Goal: Check status

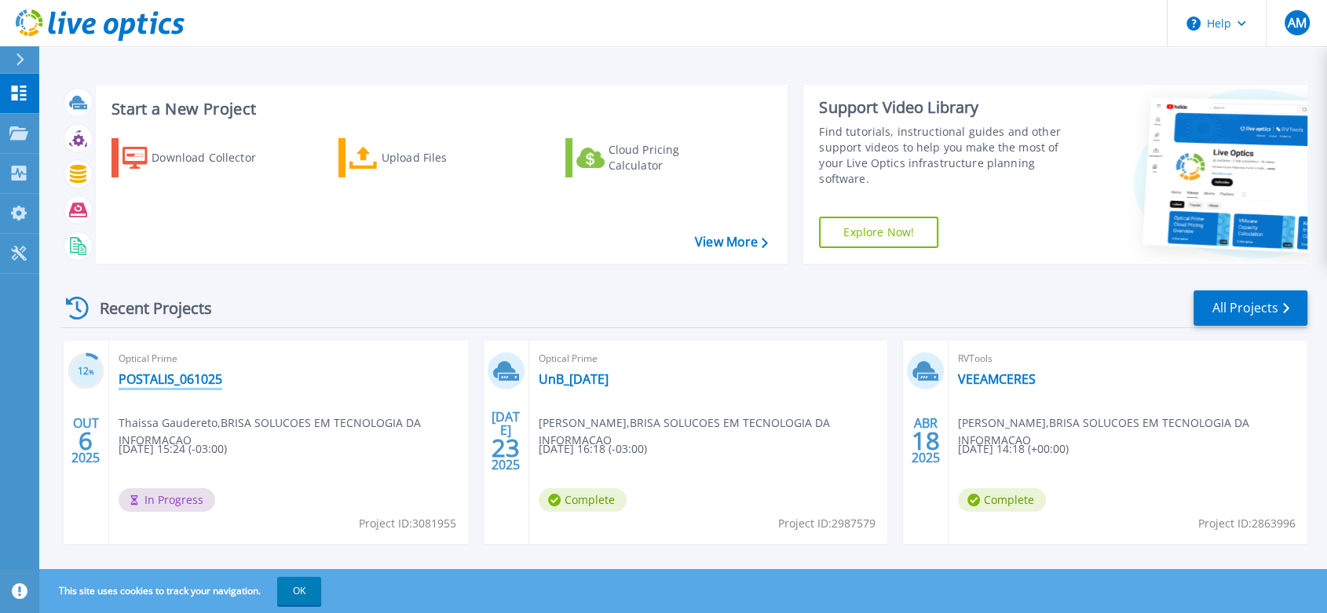
click at [163, 378] on link "POSTALIS_061025" at bounding box center [171, 379] width 104 height 16
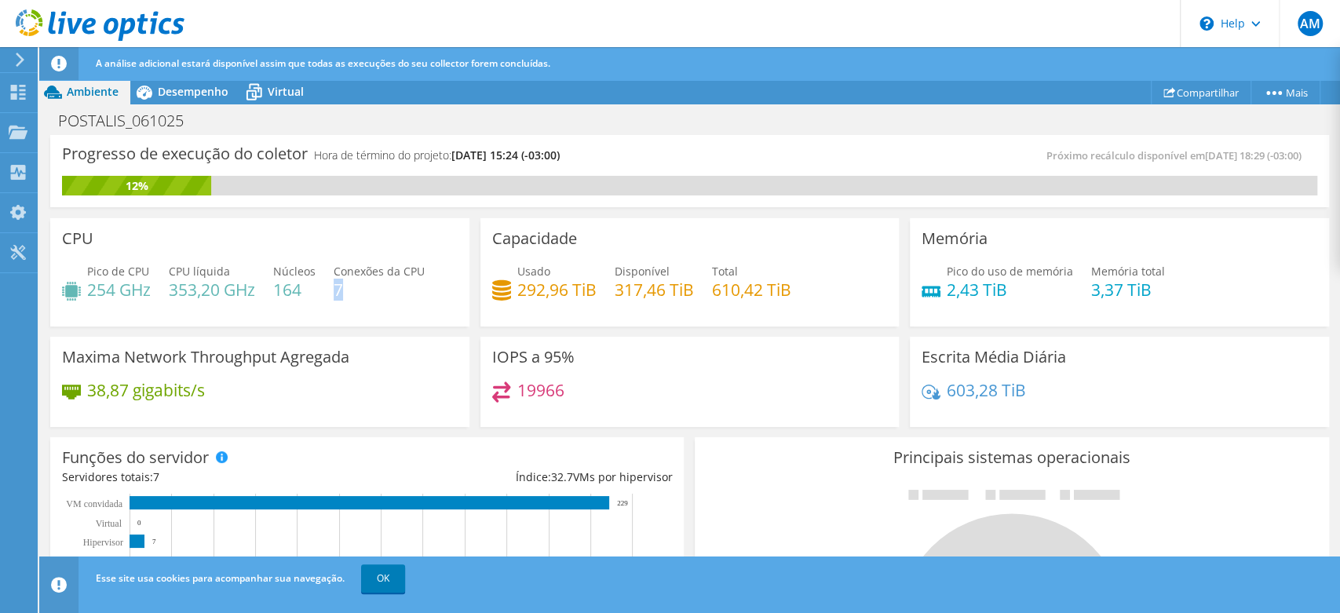
drag, startPoint x: 349, startPoint y: 291, endPoint x: 335, endPoint y: 295, distance: 13.9
click at [335, 295] on h4 "7" at bounding box center [379, 289] width 91 height 17
click at [177, 98] on span "Desempenho" at bounding box center [193, 91] width 71 height 15
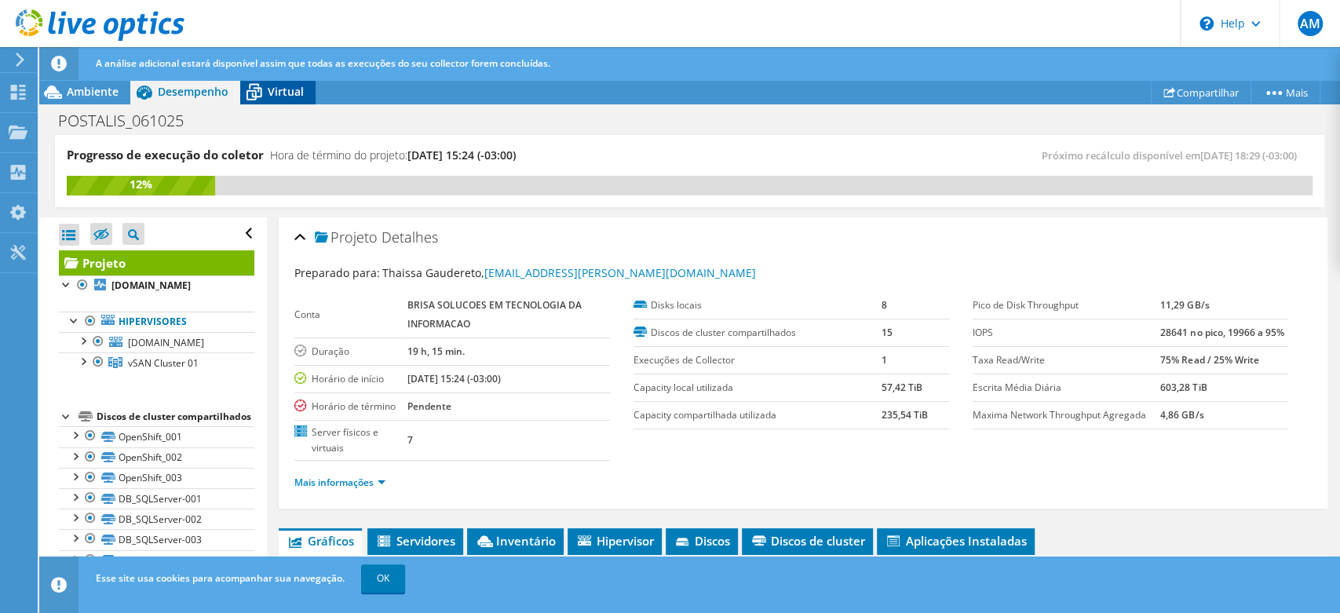
click at [270, 85] on span "Virtual" at bounding box center [286, 91] width 36 height 15
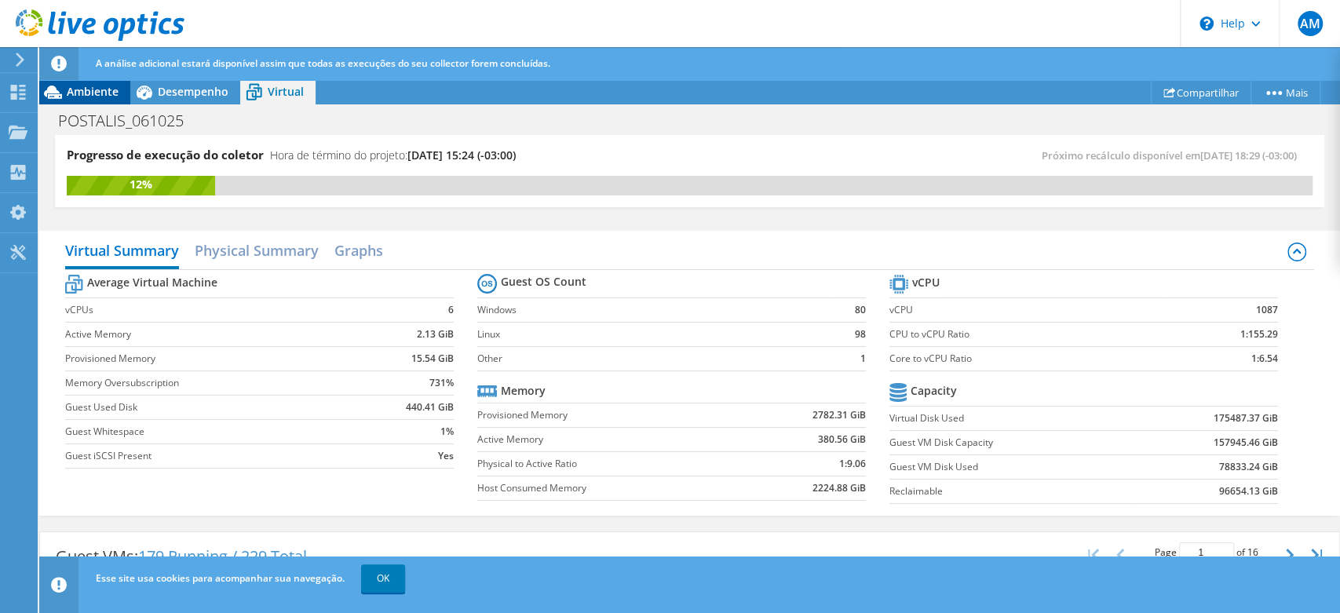
click at [85, 87] on span "Ambiente" at bounding box center [93, 91] width 52 height 15
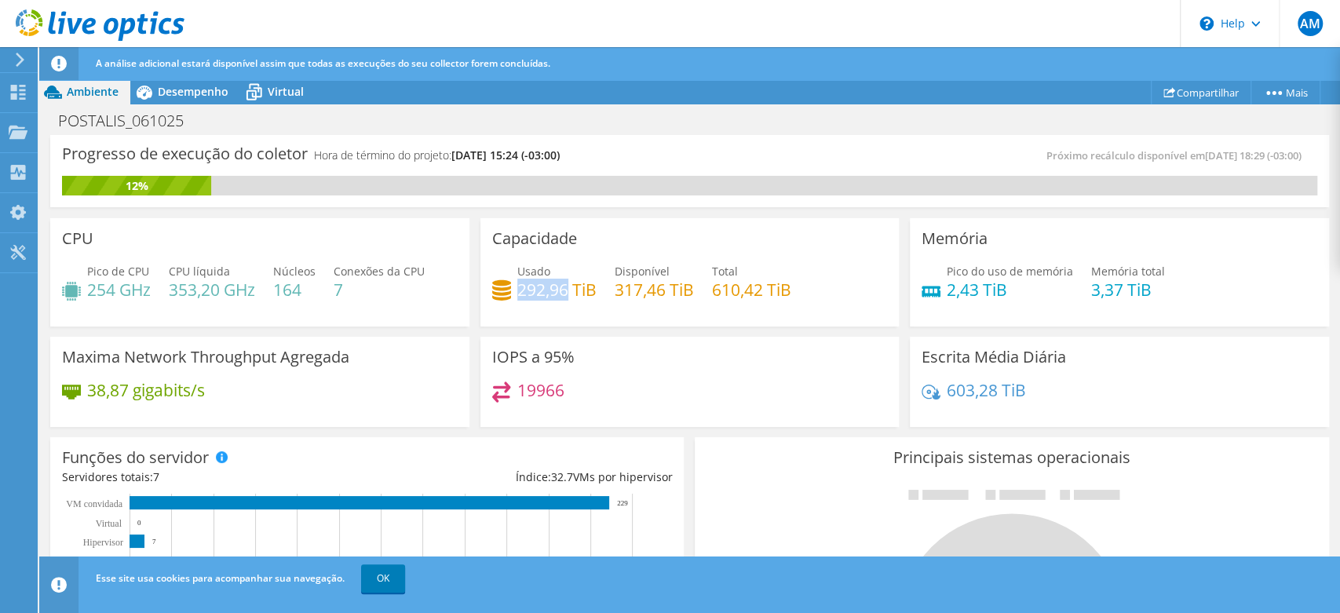
drag, startPoint x: 565, startPoint y: 289, endPoint x: 514, endPoint y: 299, distance: 52.0
click at [517, 298] on h4 "292,96 TiB" at bounding box center [556, 289] width 79 height 17
click at [188, 84] on span "Desempenho" at bounding box center [193, 91] width 71 height 15
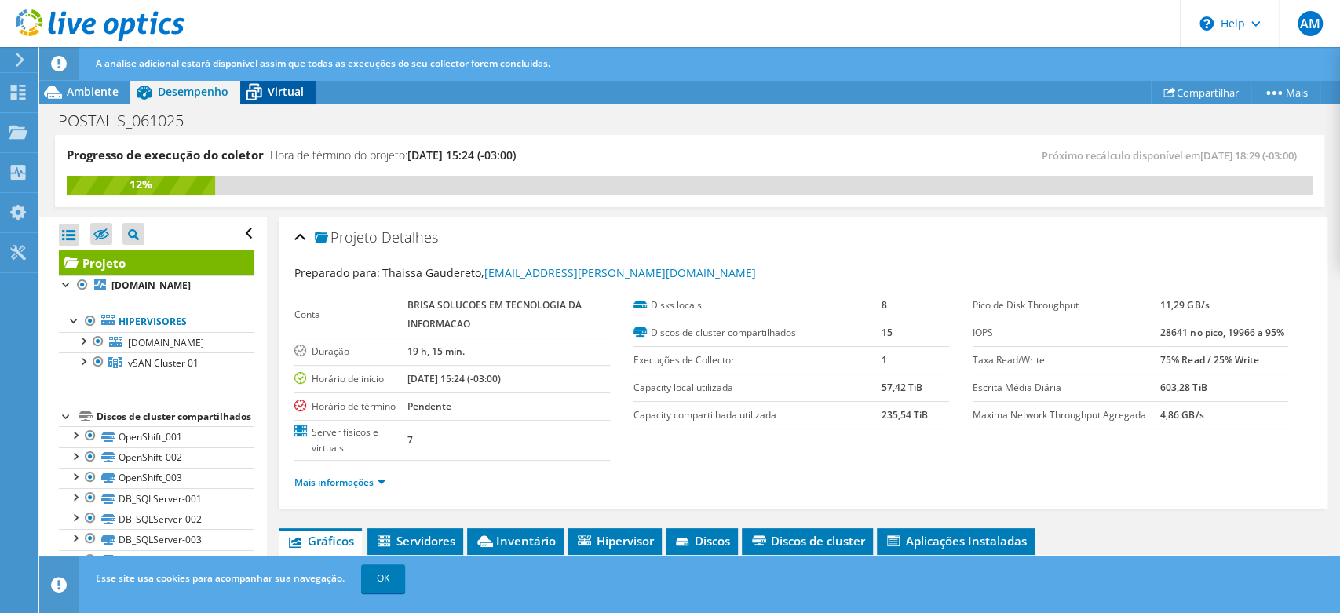
click at [253, 99] on icon at bounding box center [255, 93] width 16 height 13
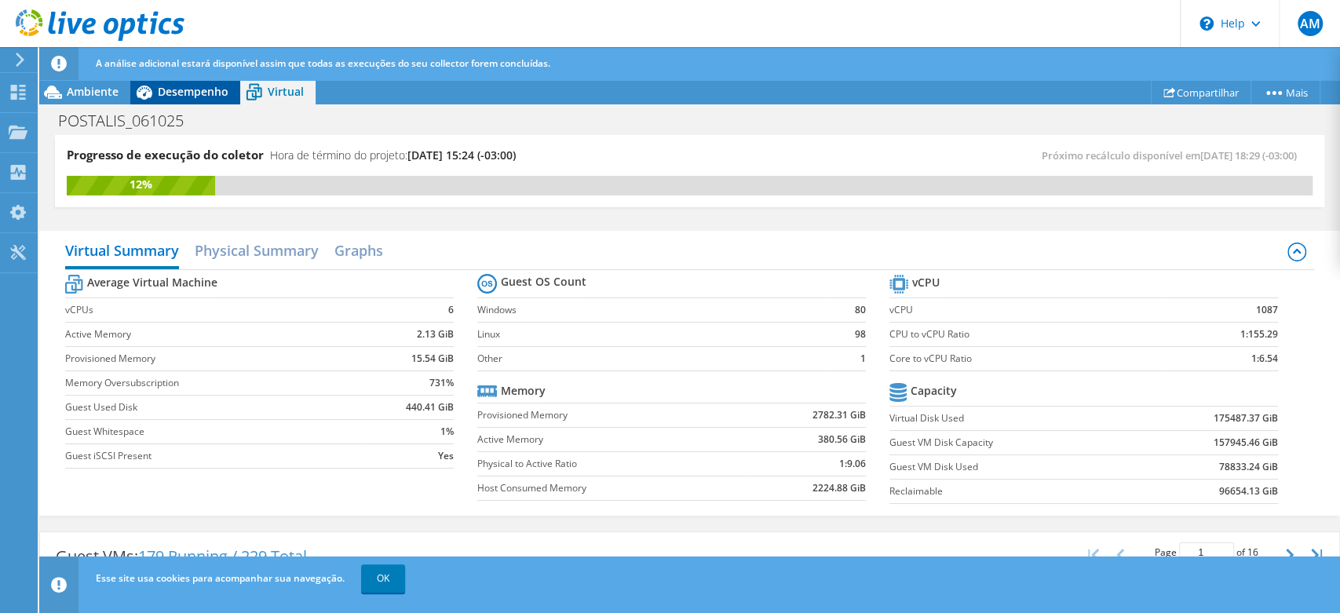
click at [155, 92] on icon at bounding box center [143, 92] width 27 height 27
